Goal: Transaction & Acquisition: Purchase product/service

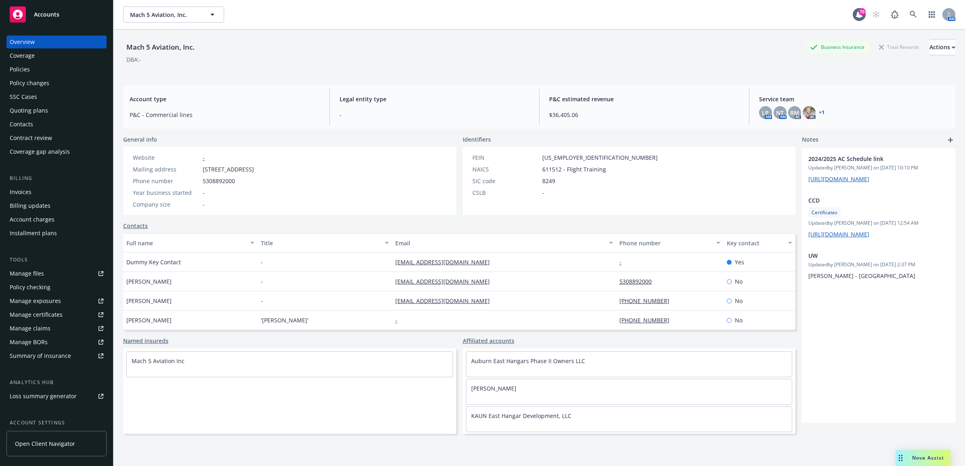
click at [39, 196] on div "Invoices" at bounding box center [57, 192] width 94 height 13
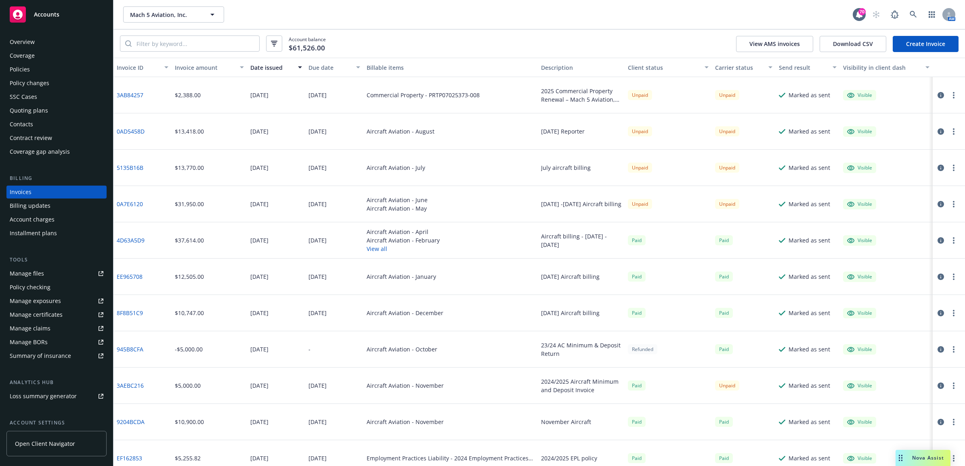
click at [911, 44] on link "Create Invoice" at bounding box center [926, 44] width 66 height 16
